Goal: Task Accomplishment & Management: Use online tool/utility

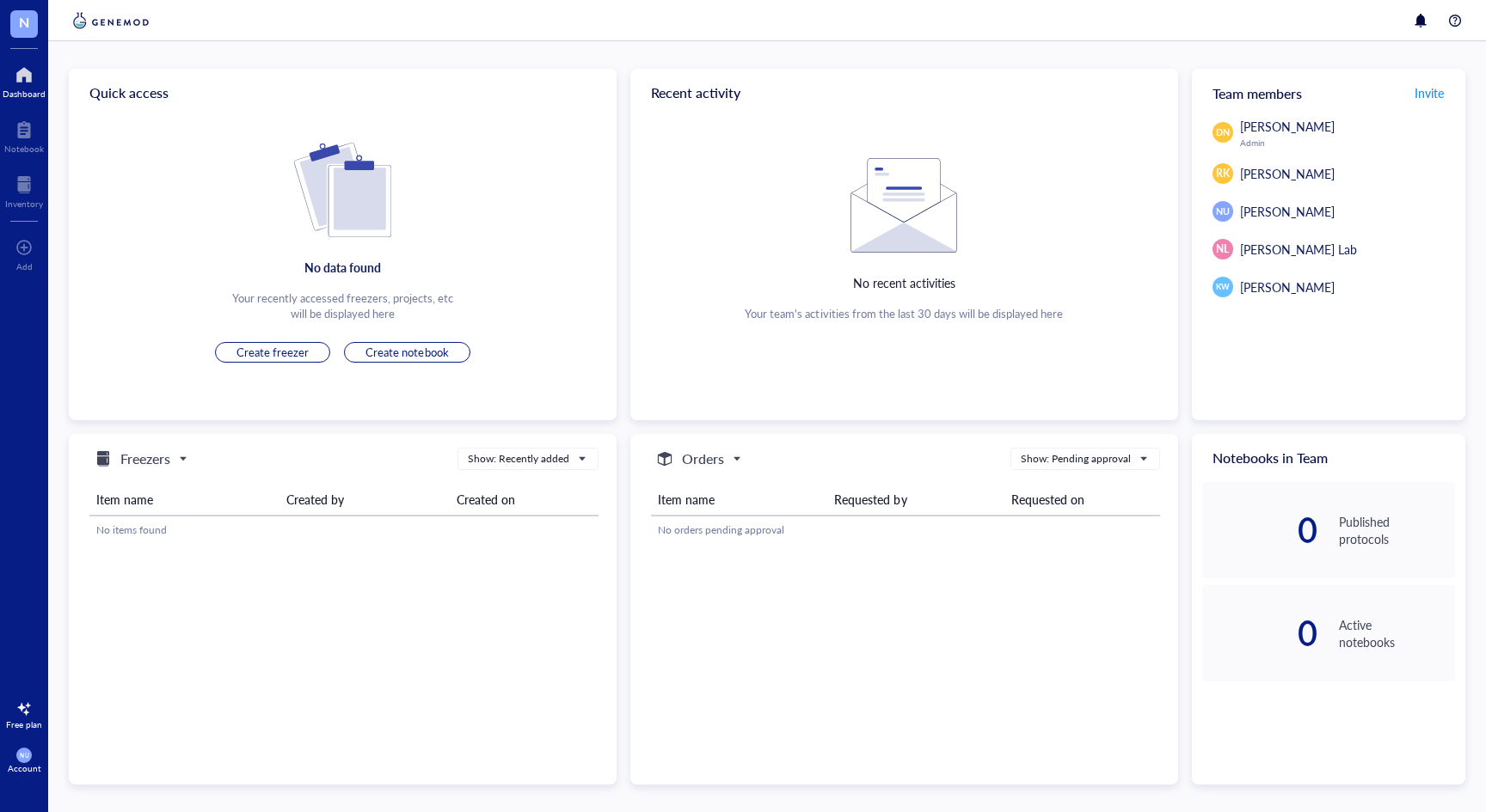
click at [22, 66] on div at bounding box center [24, 75] width 43 height 27
click at [28, 137] on div at bounding box center [23, 130] width 40 height 27
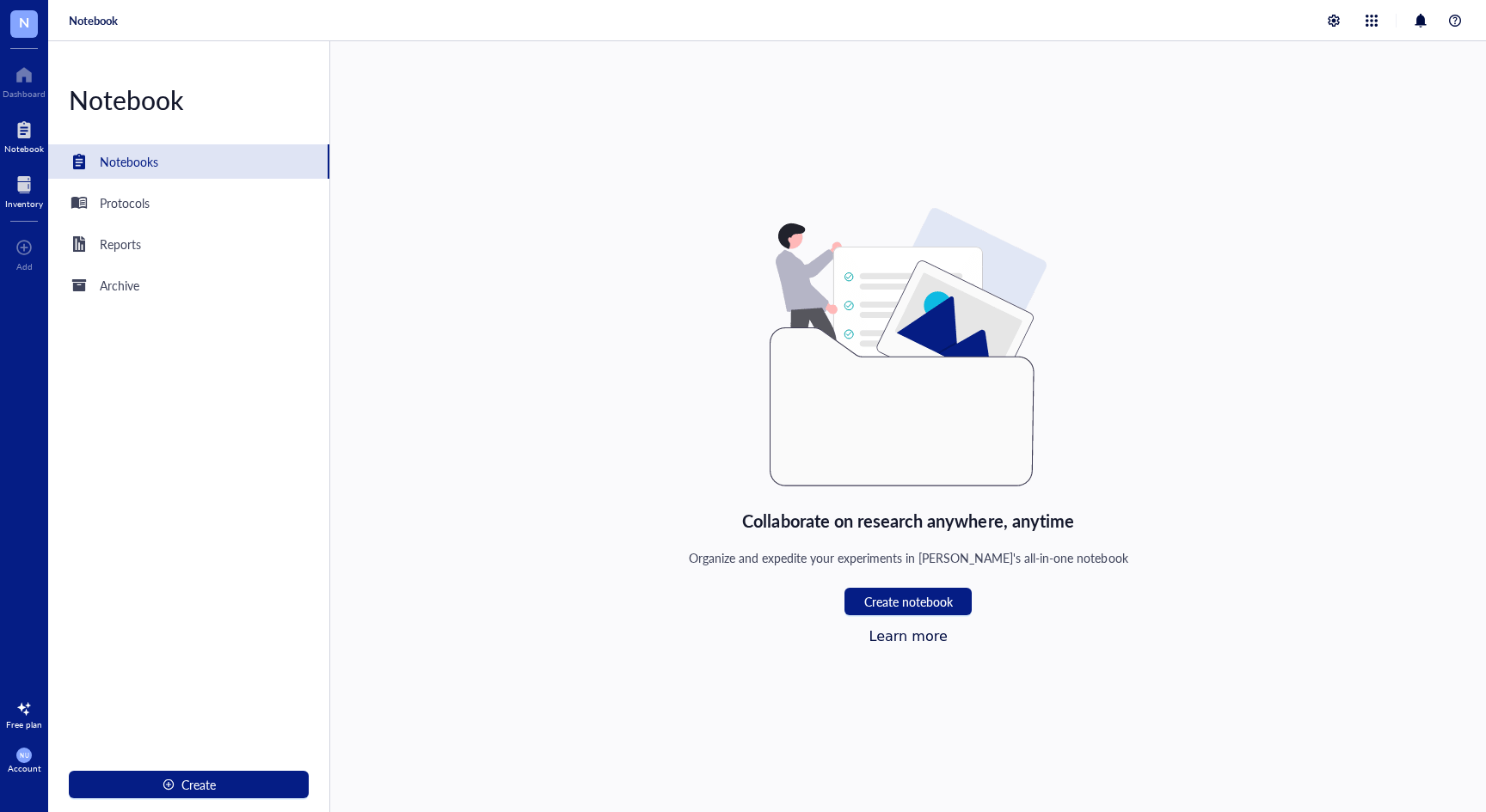
click at [33, 181] on div at bounding box center [23, 184] width 38 height 27
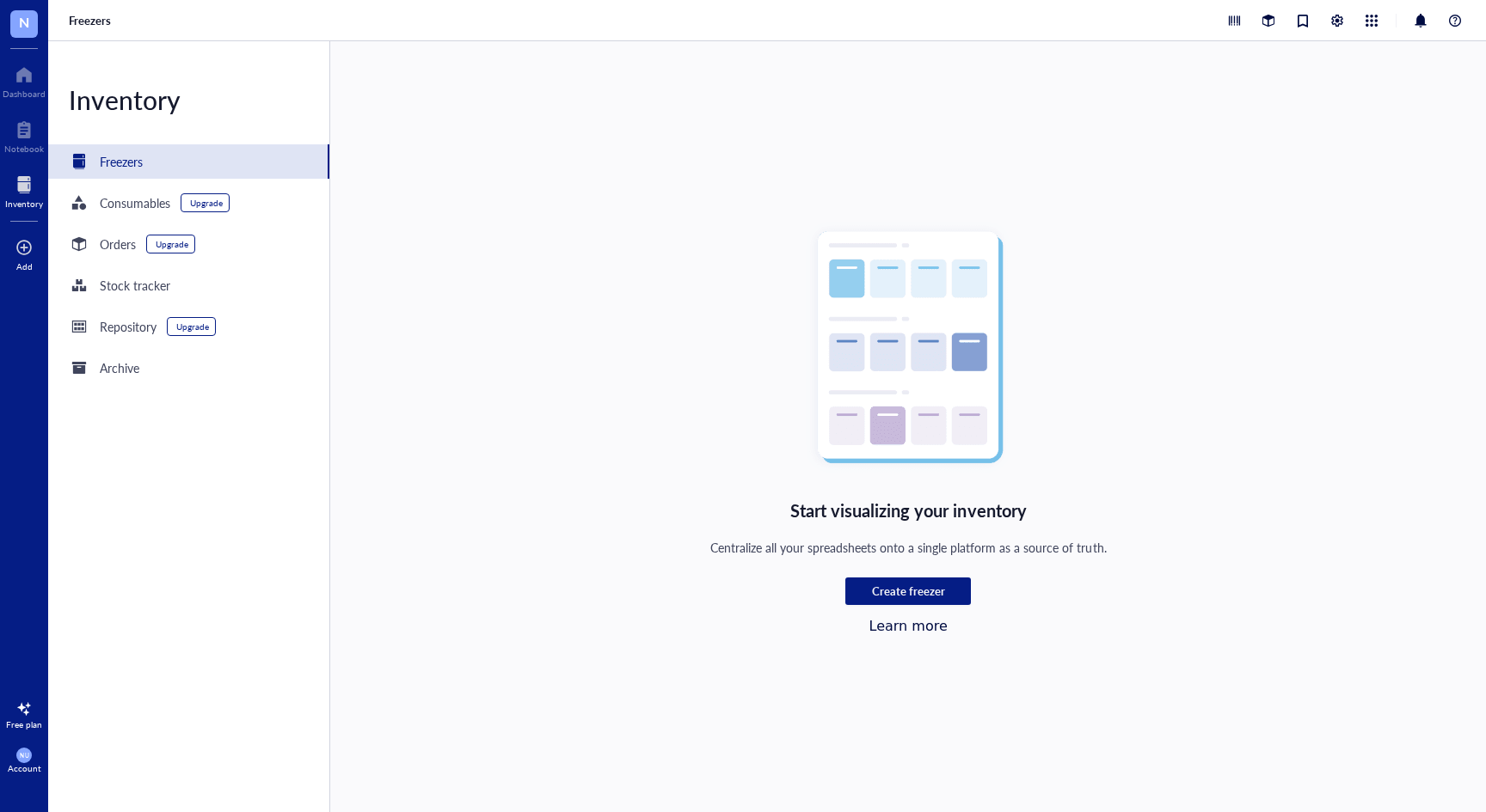
click at [35, 236] on div "Add" at bounding box center [23, 252] width 48 height 48
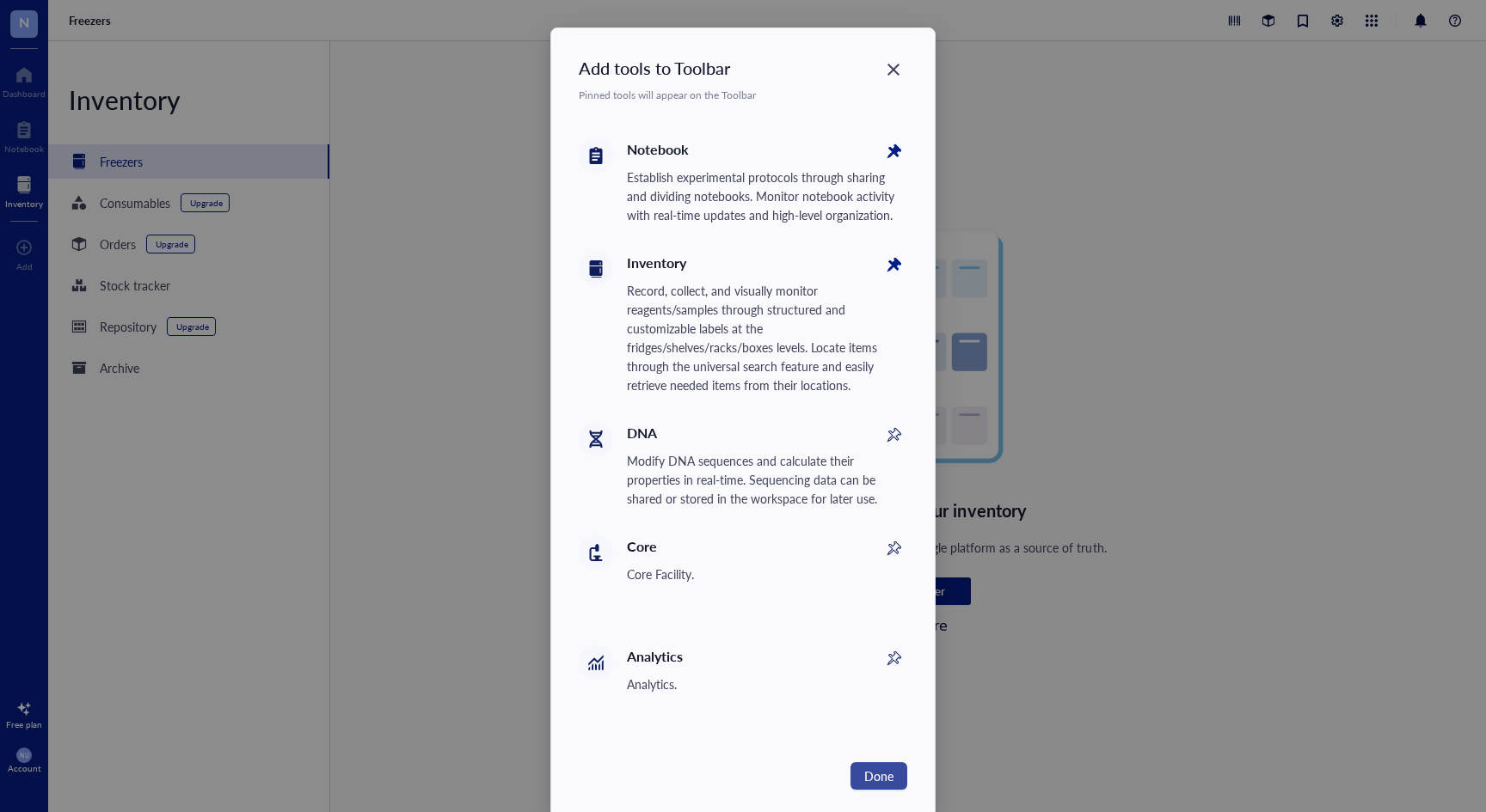
click at [864, 773] on span "Done" at bounding box center [879, 776] width 29 height 19
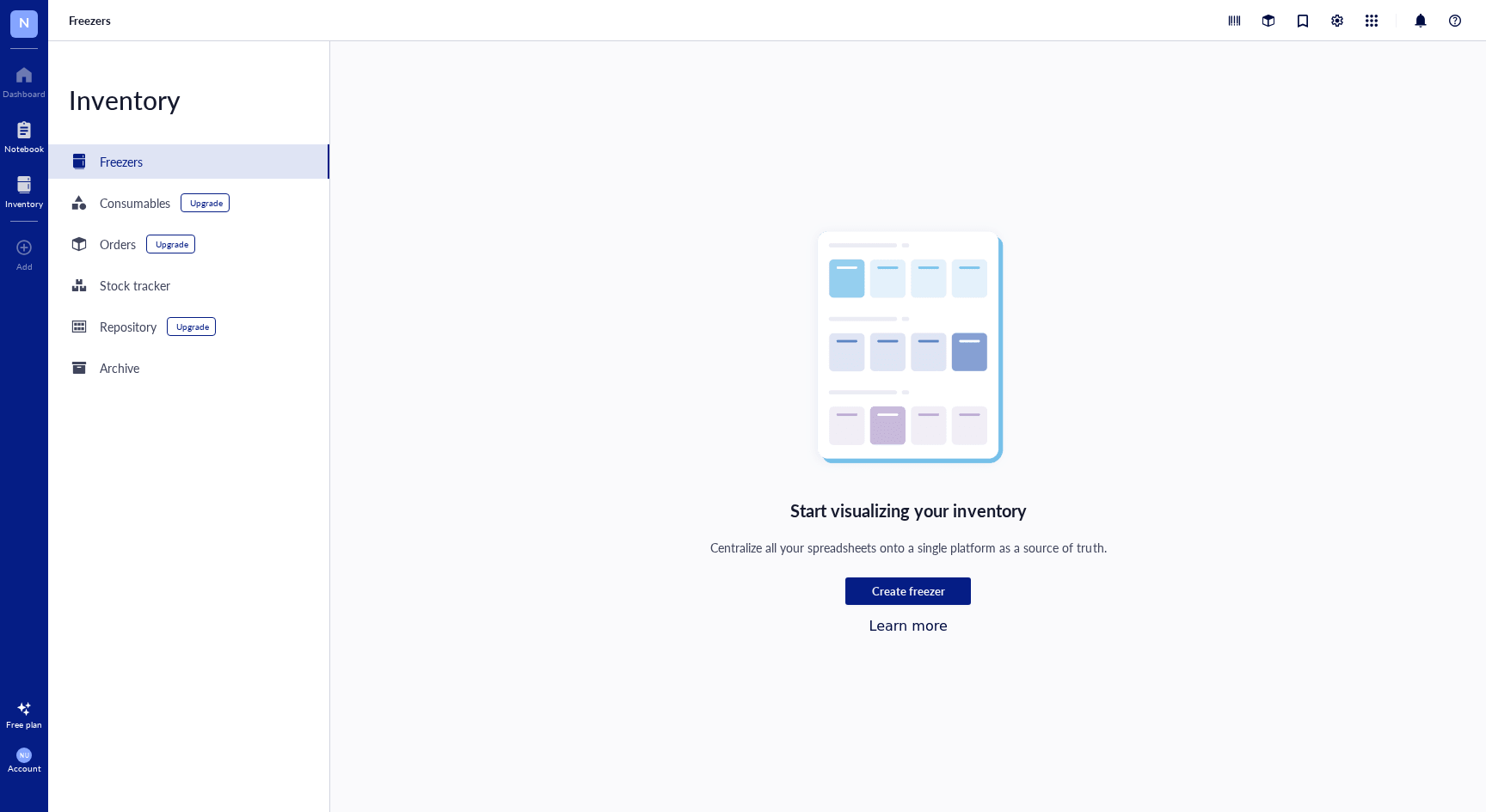
click at [18, 129] on div at bounding box center [23, 130] width 40 height 27
